Goal: Download file/media

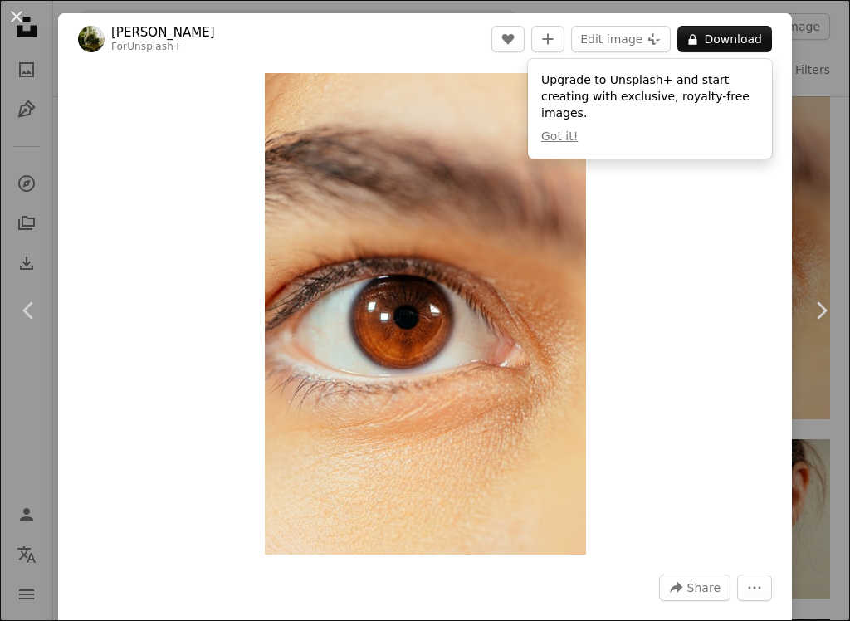
scroll to position [922, 0]
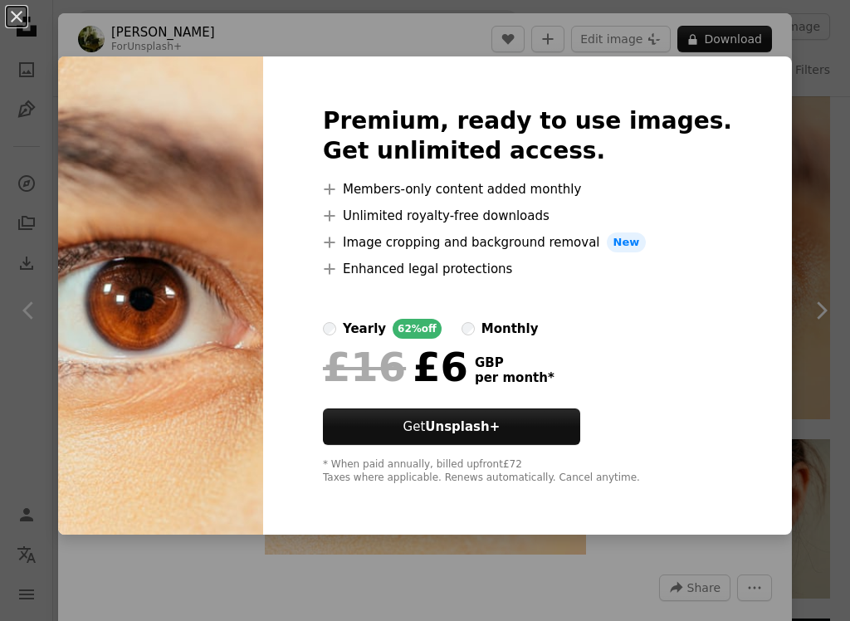
click at [10, 16] on button "An X shape" at bounding box center [17, 17] width 20 height 20
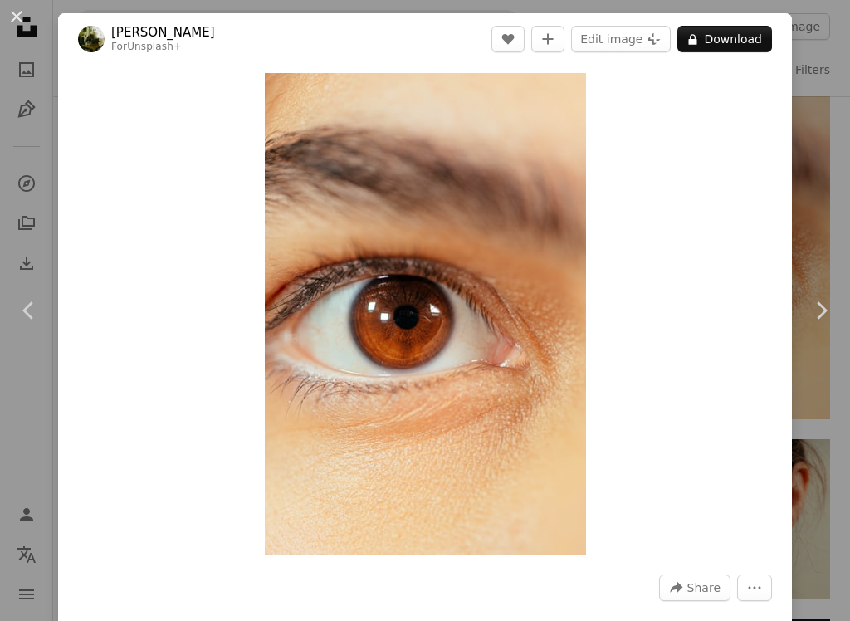
click at [27, 20] on button "An X shape" at bounding box center [17, 17] width 20 height 20
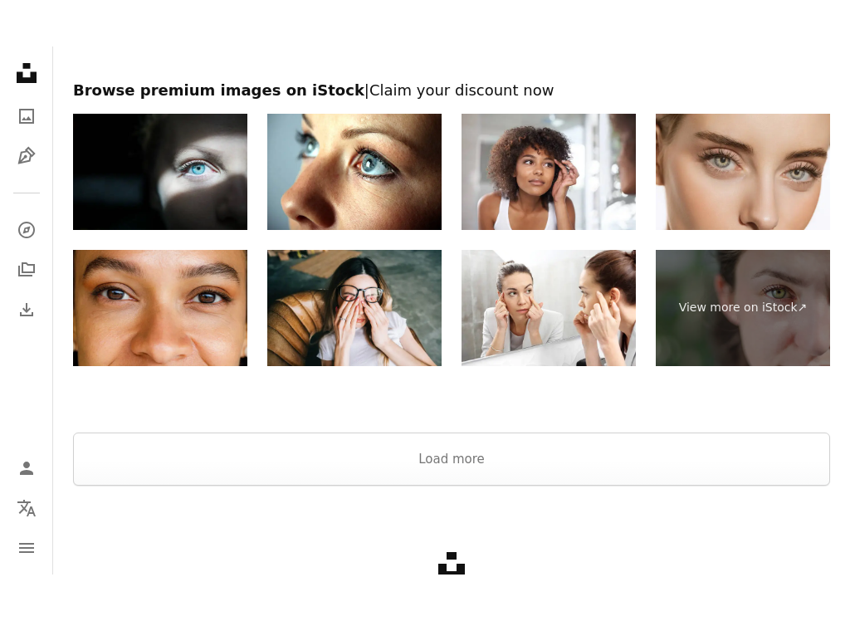
scroll to position [2650, 0]
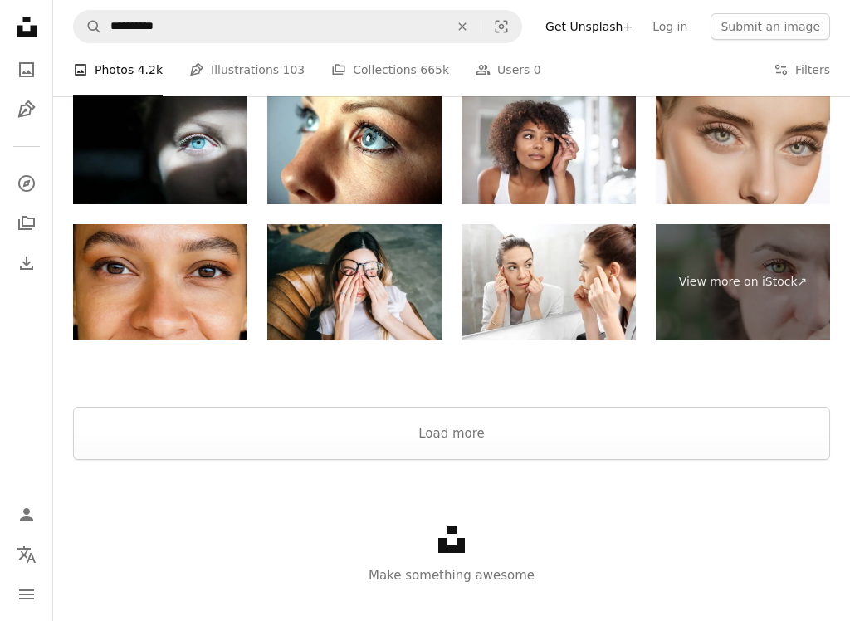
click at [476, 449] on button "Load more" at bounding box center [451, 433] width 757 height 53
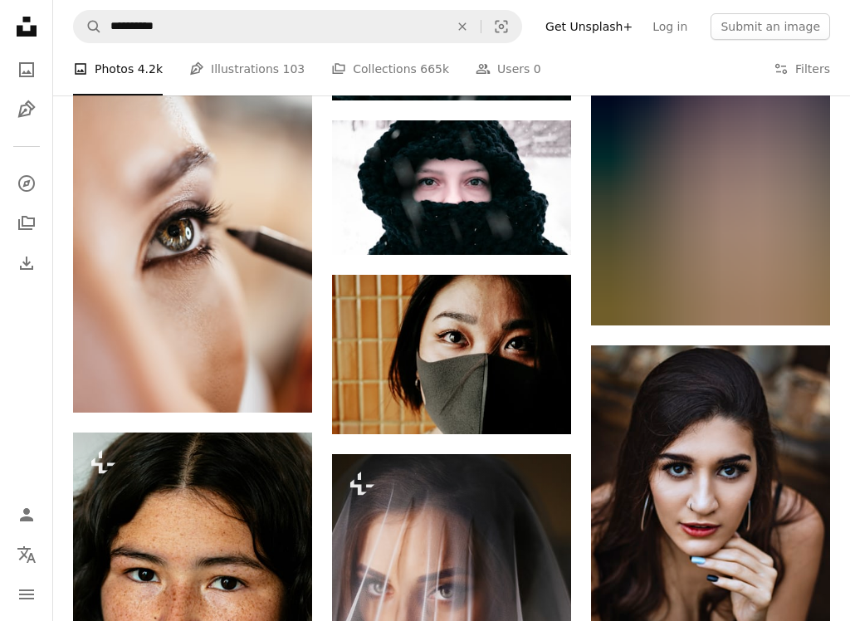
scroll to position [4578, 0]
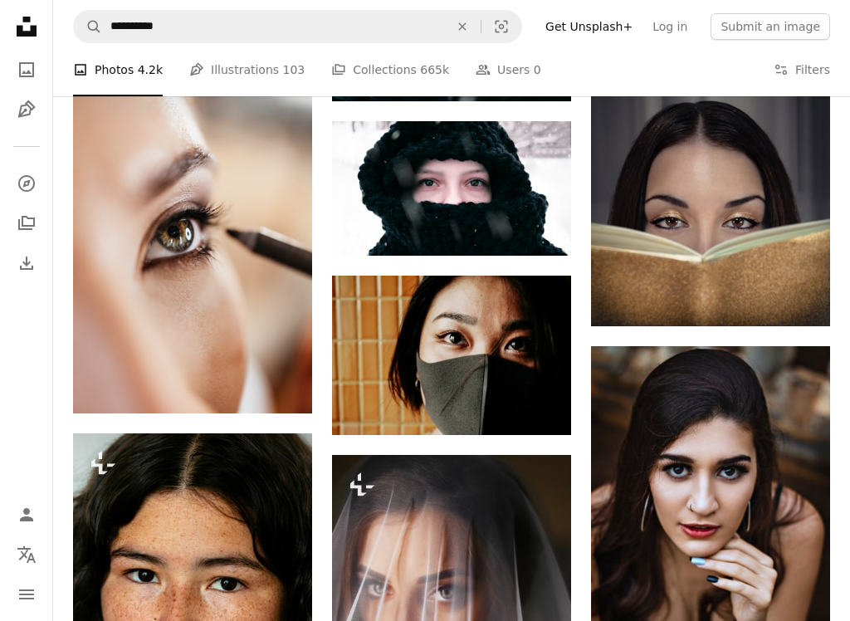
click at [807, 306] on link "Arrow pointing down" at bounding box center [796, 296] width 33 height 27
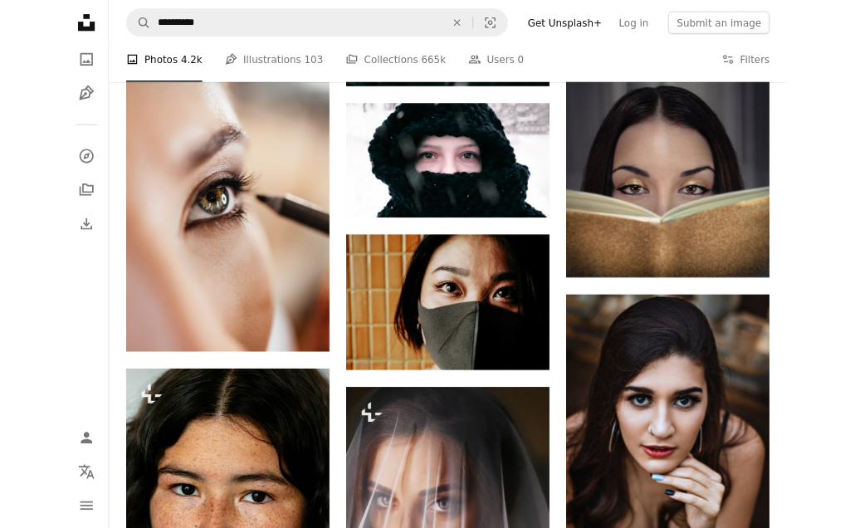
scroll to position [4625, 0]
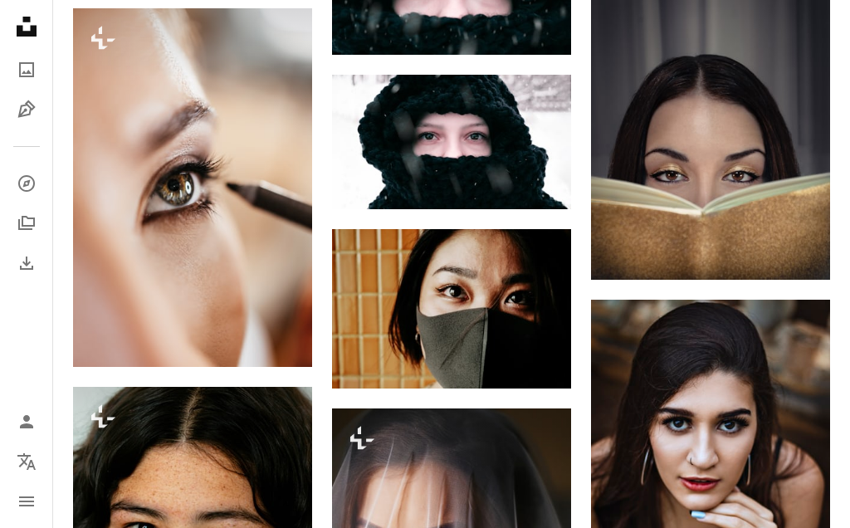
click at [822, 247] on img at bounding box center [710, 130] width 239 height 299
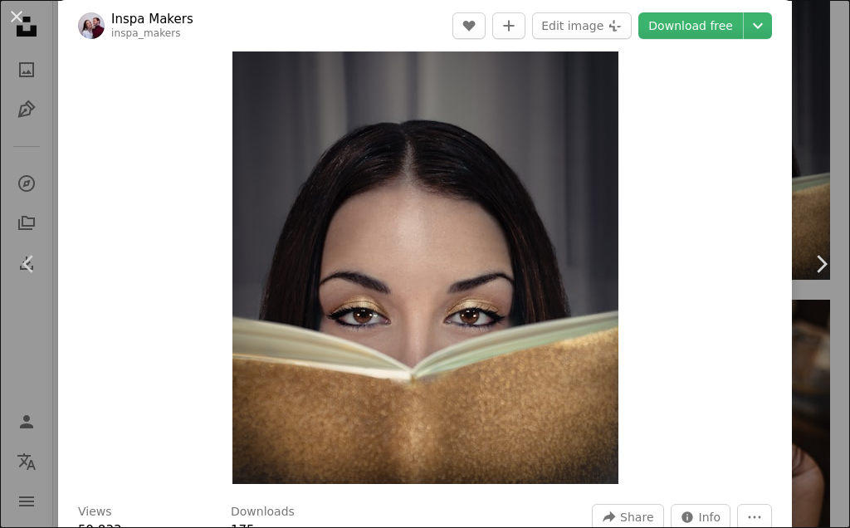
scroll to position [73, 0]
